Goal: Check status

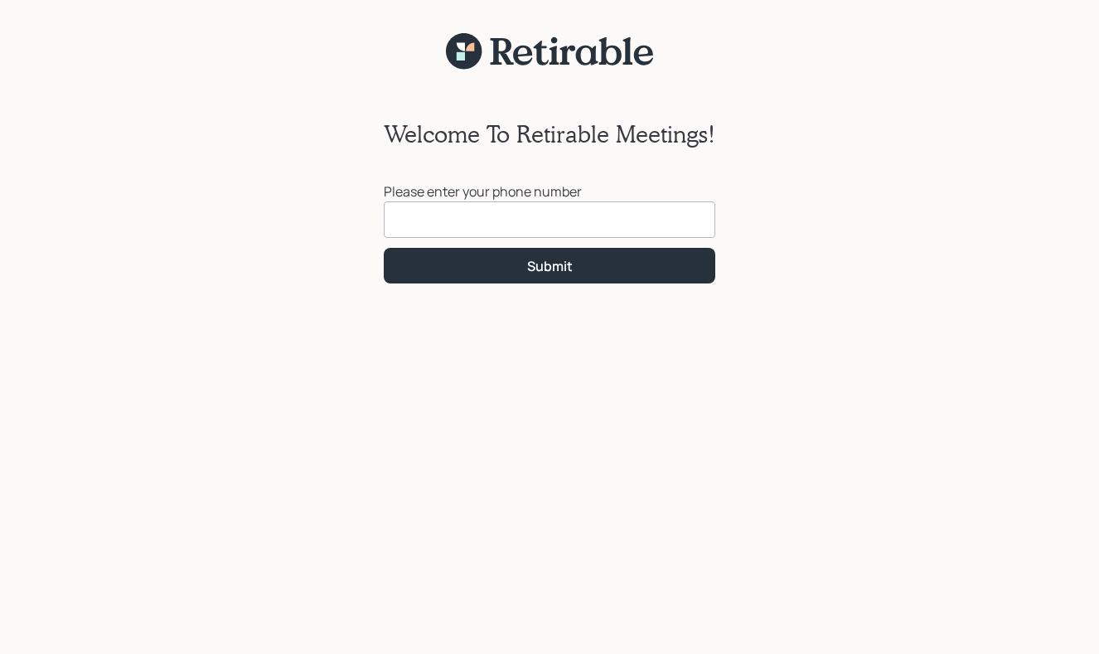
click at [398, 215] on input at bounding box center [549, 219] width 331 height 36
type input "[PHONE_NUMBER]"
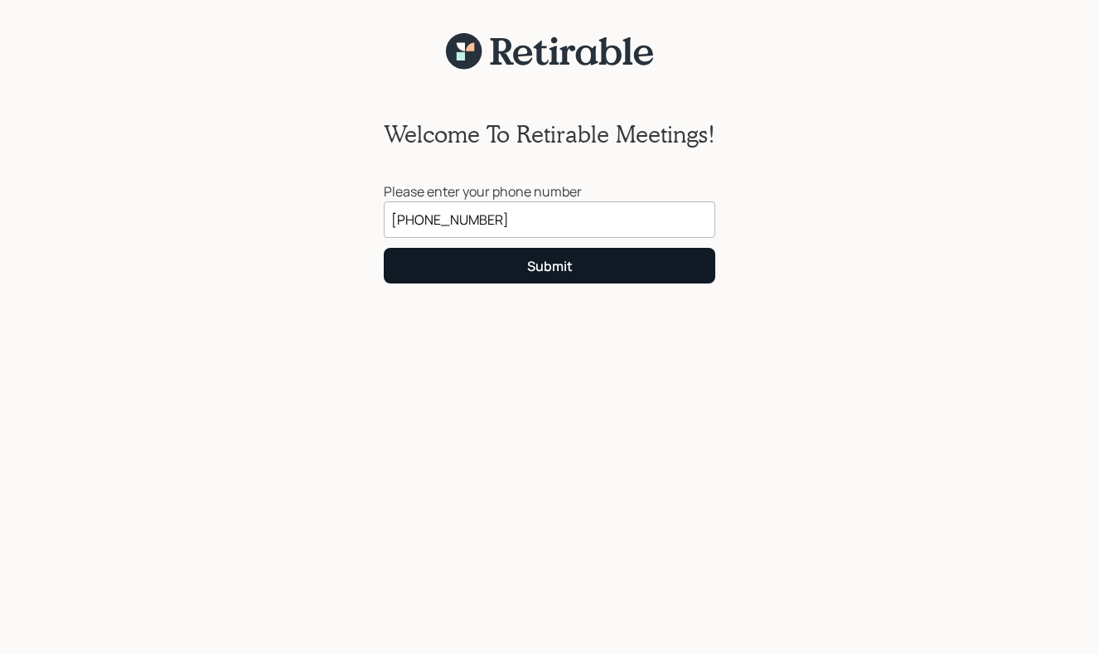
click at [518, 254] on button "Submit" at bounding box center [549, 266] width 331 height 36
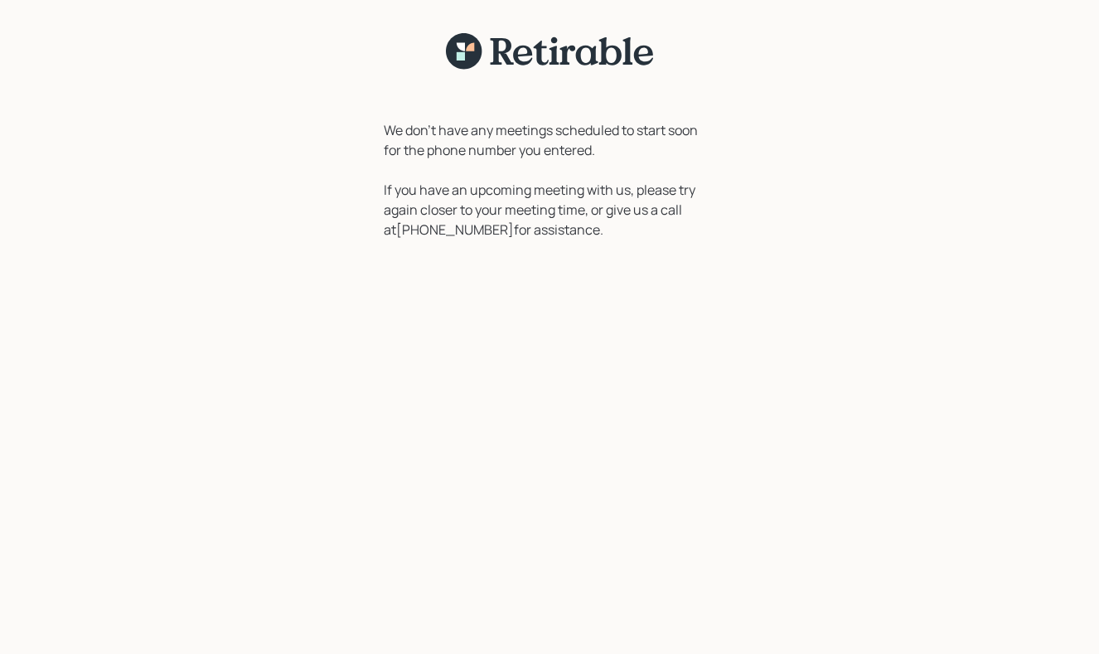
drag, startPoint x: 297, startPoint y: 37, endPoint x: 186, endPoint y: 22, distance: 112.0
click at [186, 22] on div "We don't have any meetings scheduled to start soon for the phone number you ent…" at bounding box center [549, 337] width 1099 height 674
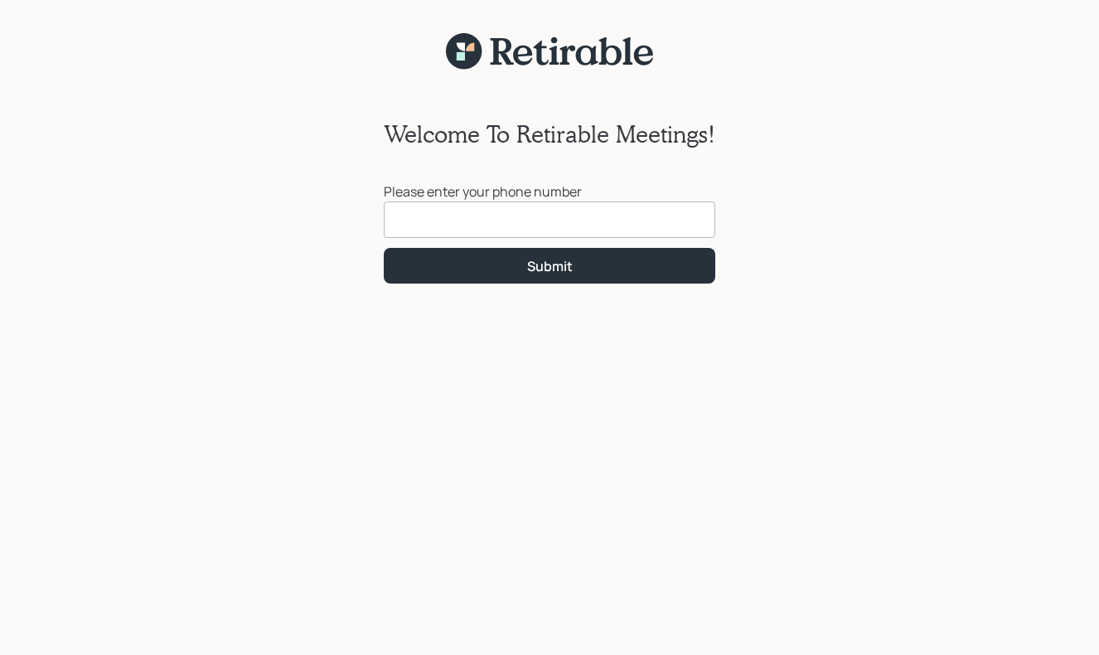
drag, startPoint x: 427, startPoint y: 215, endPoint x: 424, endPoint y: 207, distance: 8.9
click at [424, 207] on input at bounding box center [549, 219] width 331 height 36
type input "(908) 339-1207"
click at [418, 300] on div "Welcome To Retirable Meetings! Please enter your phone number (908) 339-1207 Su…" at bounding box center [549, 372] width 1099 height 605
click at [733, 258] on div "Welcome To Retirable Meetings! Please enter your phone number (908) 339-1207 Su…" at bounding box center [549, 372] width 1099 height 605
